Goal: Task Accomplishment & Management: Manage account settings

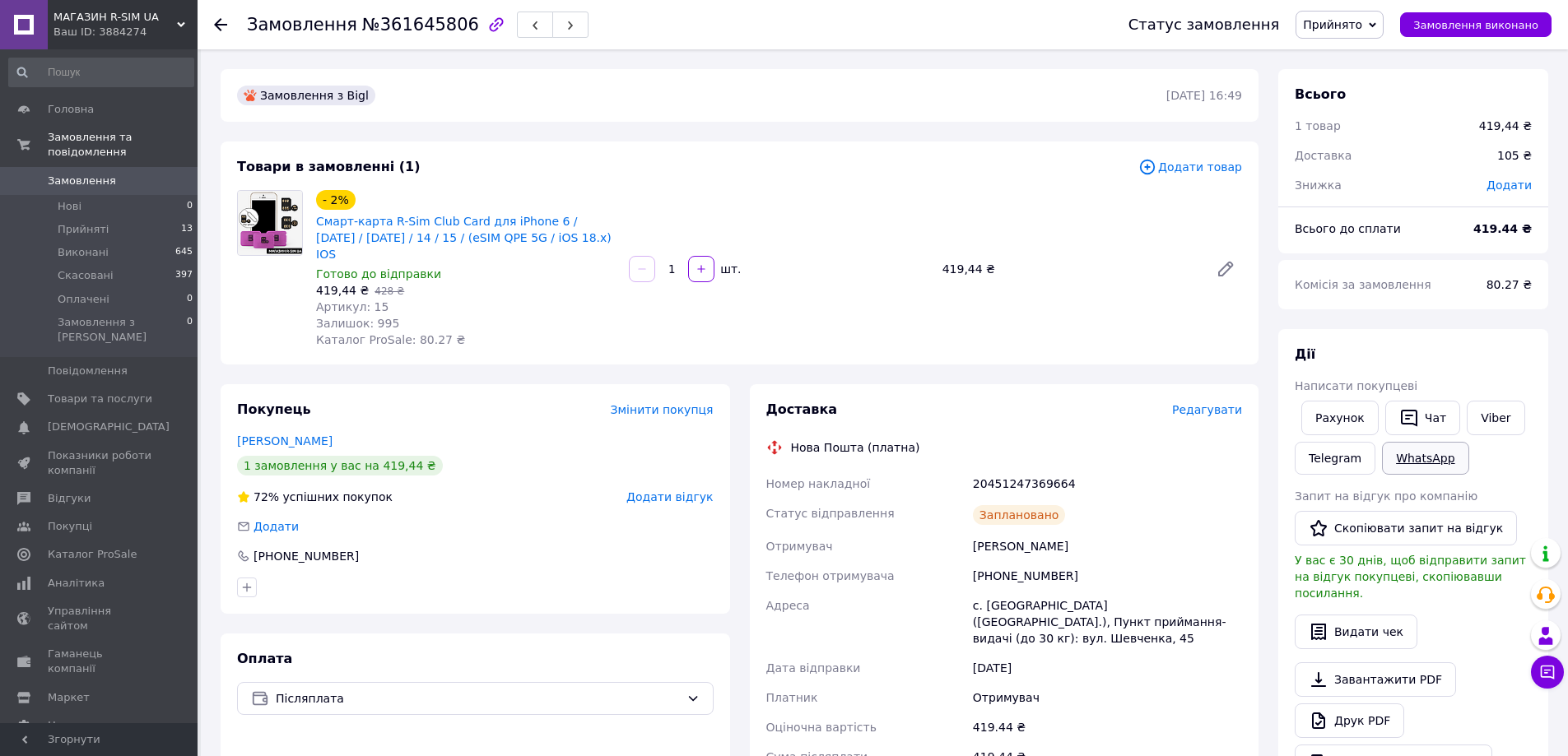
click at [1407, 460] on link "WhatsApp" at bounding box center [1425, 458] width 86 height 33
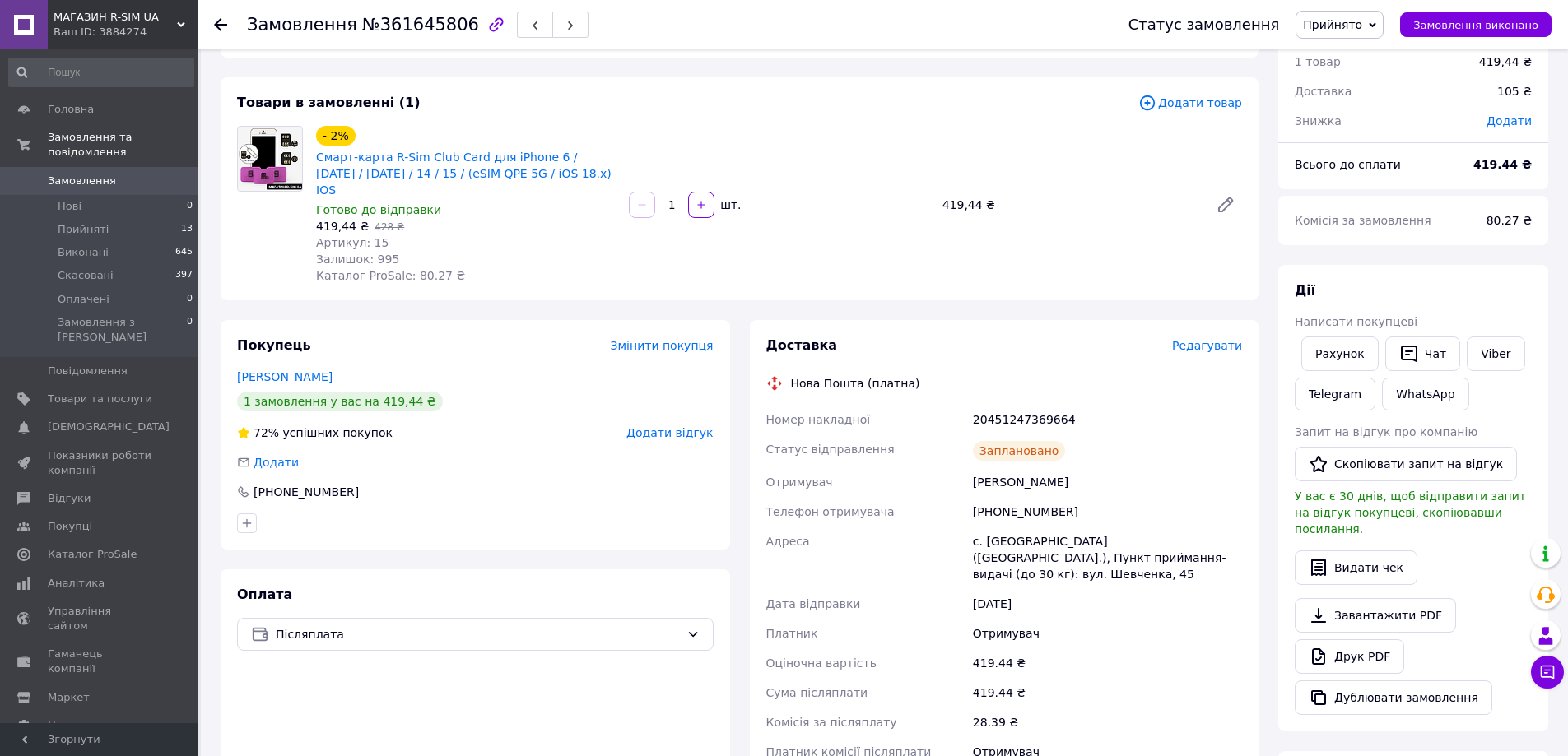
scroll to position [165, 0]
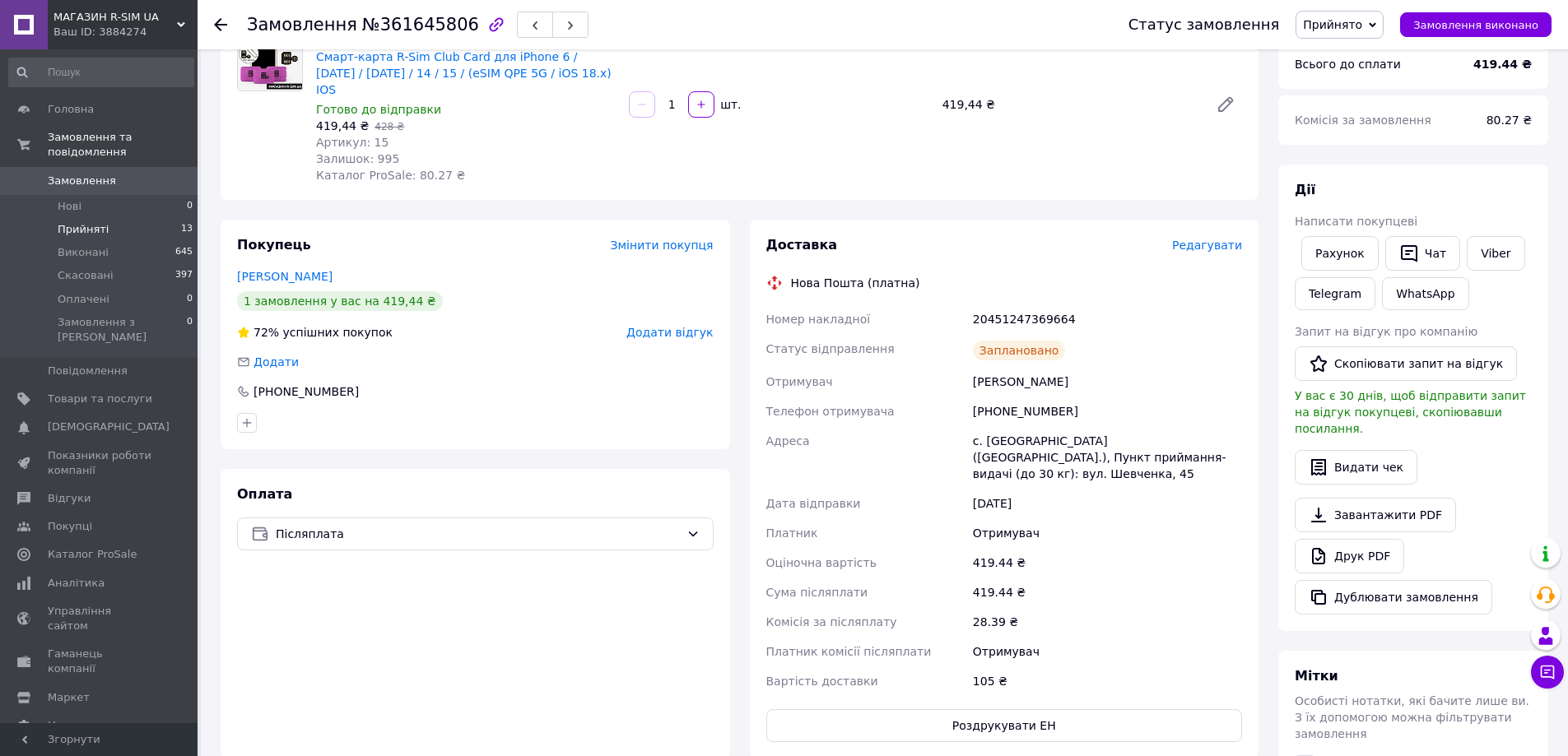
click at [62, 222] on span "Прийняті" at bounding box center [83, 230] width 51 height 15
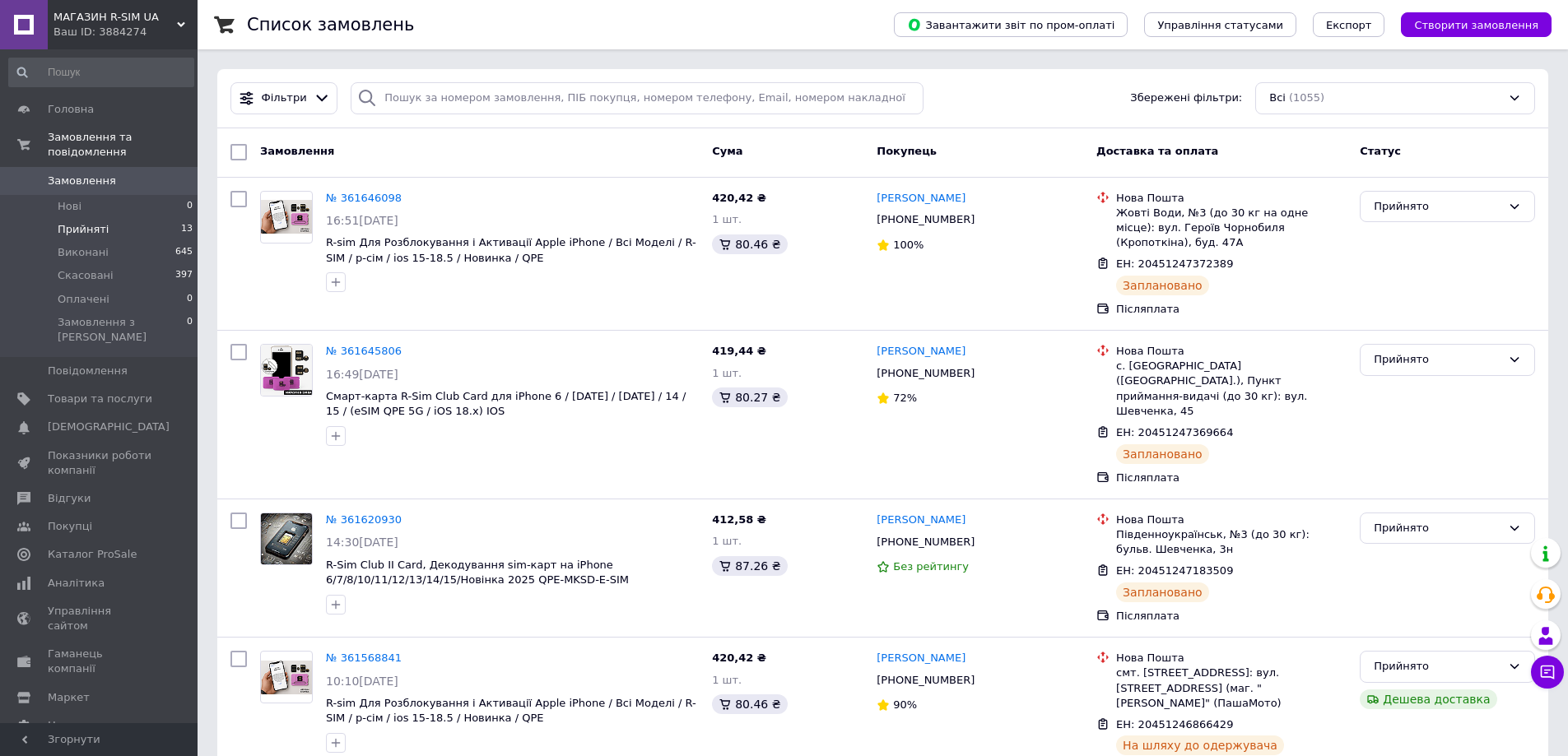
click at [96, 222] on span "Прийняті" at bounding box center [83, 230] width 51 height 15
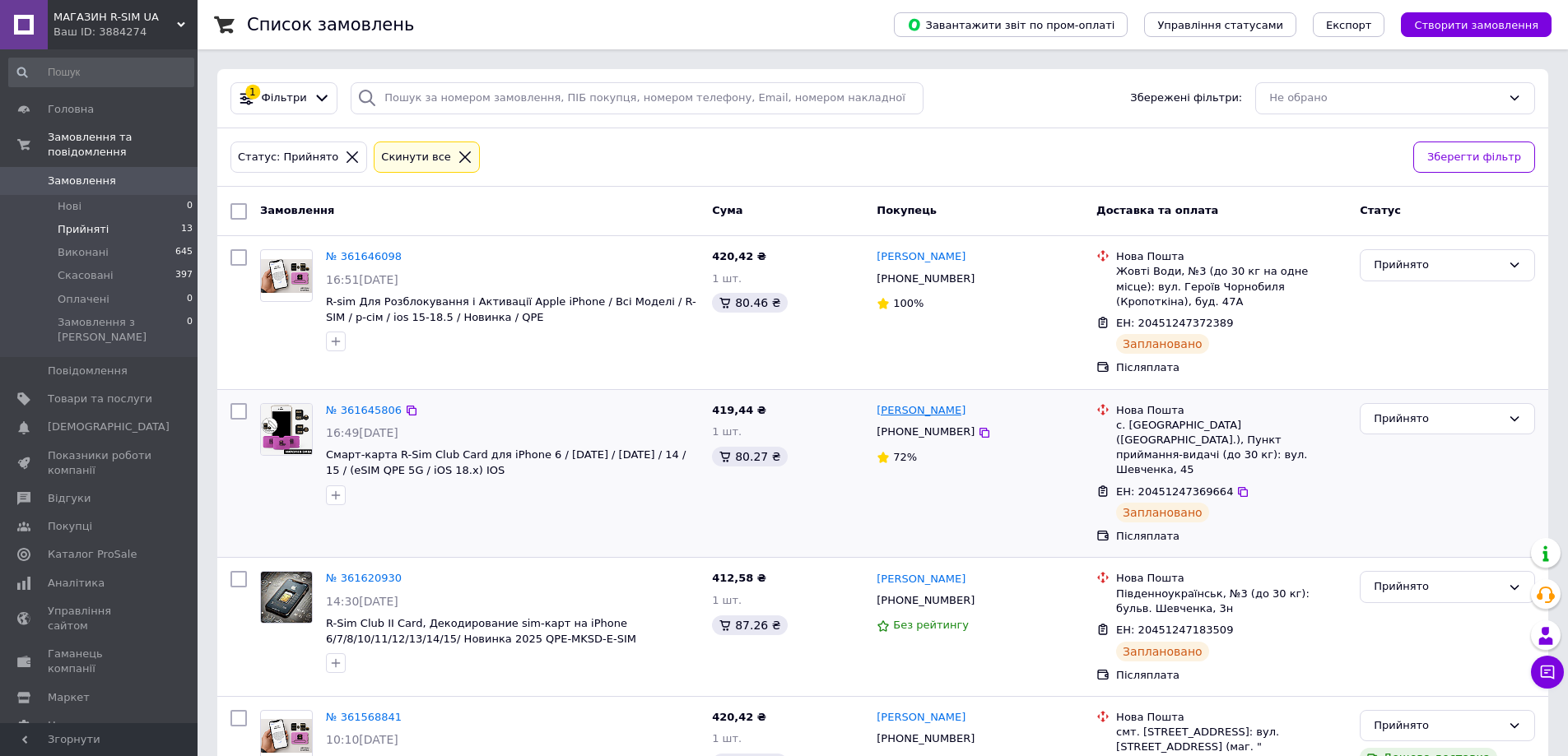
click at [893, 404] on link "Віталій Аргута" at bounding box center [920, 411] width 89 height 15
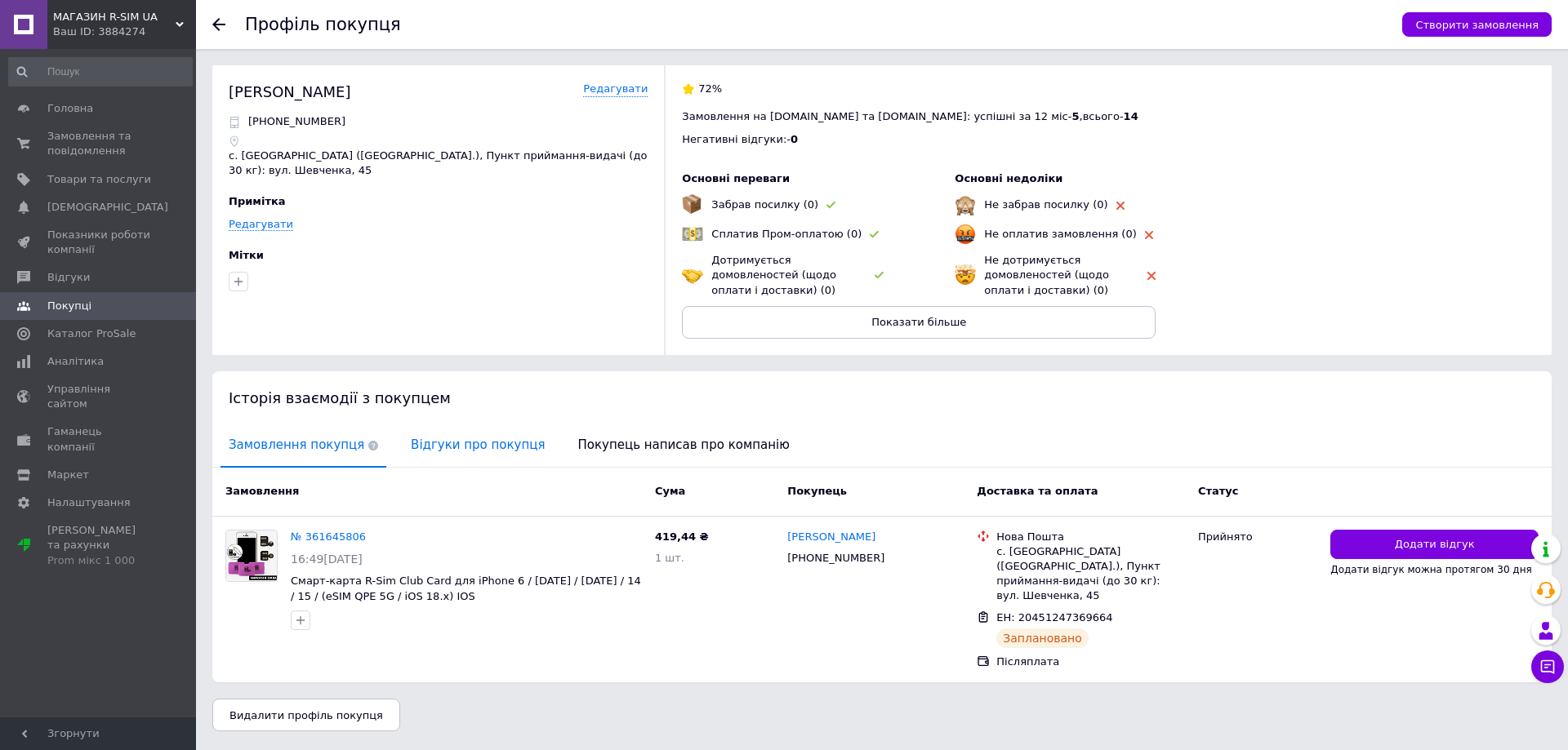
click at [466, 441] on span "Відгуки про покупця" at bounding box center [477, 445] width 150 height 42
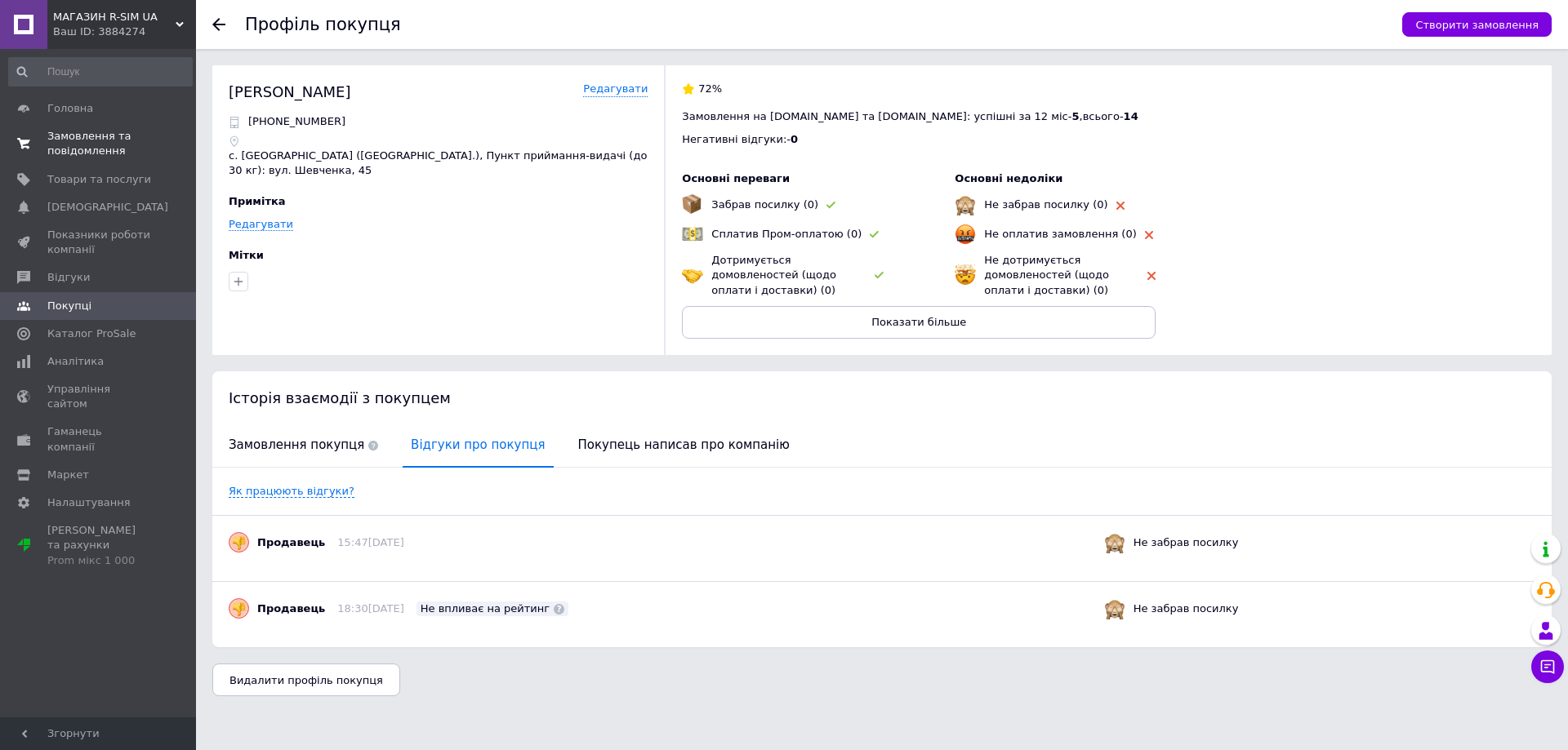
click at [93, 144] on span "Замовлення та повідомлення" at bounding box center [99, 143] width 104 height 29
